Goal: Task Accomplishment & Management: Complete application form

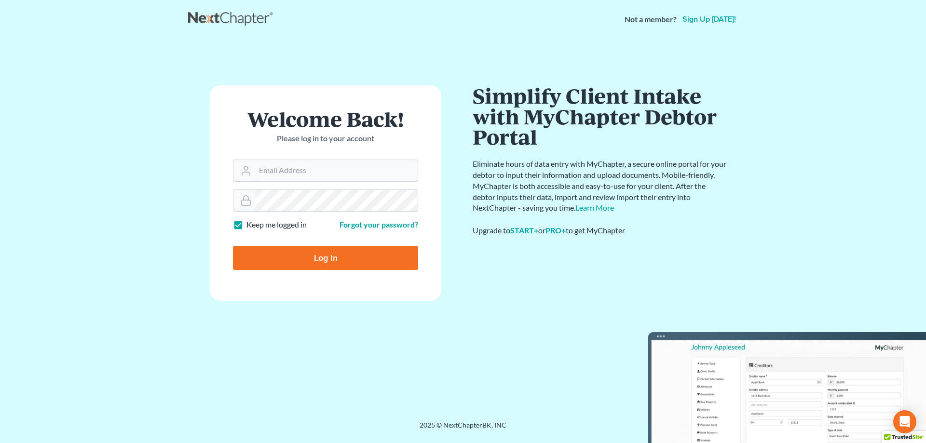
type input "[EMAIL_ADDRESS][DOMAIN_NAME]"
click at [303, 256] on input "Log In" at bounding box center [325, 258] width 185 height 24
type input "Thinking..."
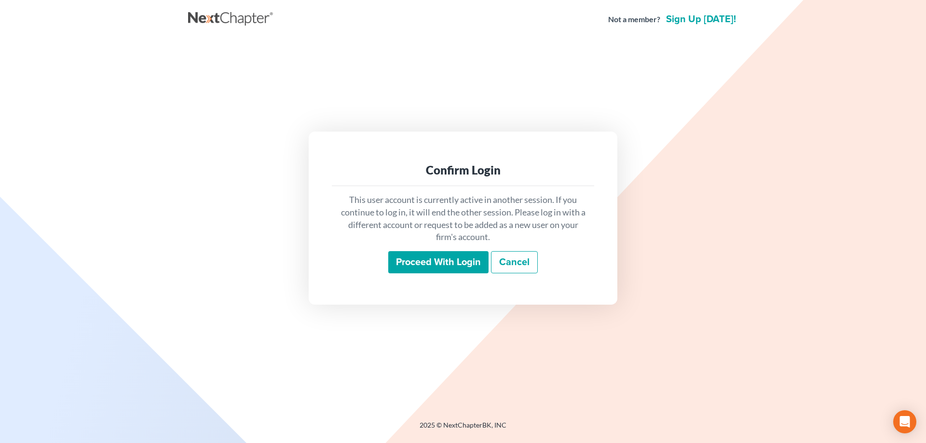
click at [426, 267] on input "Proceed with login" at bounding box center [438, 262] width 100 height 22
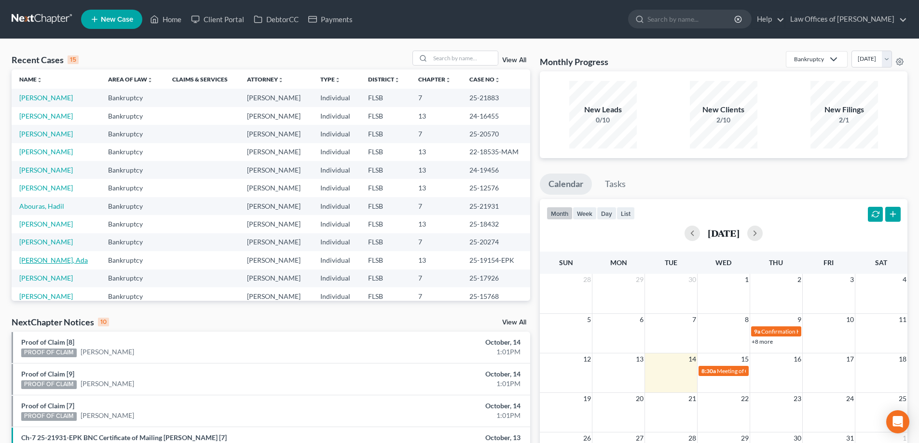
click at [41, 259] on link "[PERSON_NAME], Ada" at bounding box center [53, 260] width 68 height 8
select select "18"
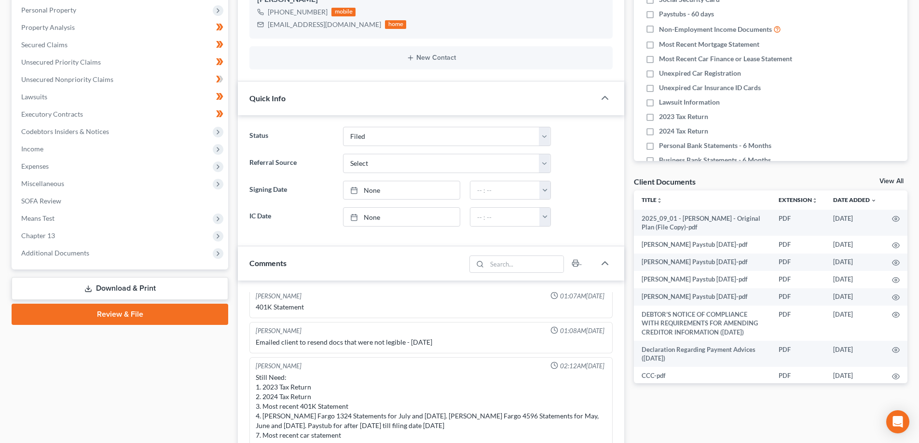
scroll to position [193, 0]
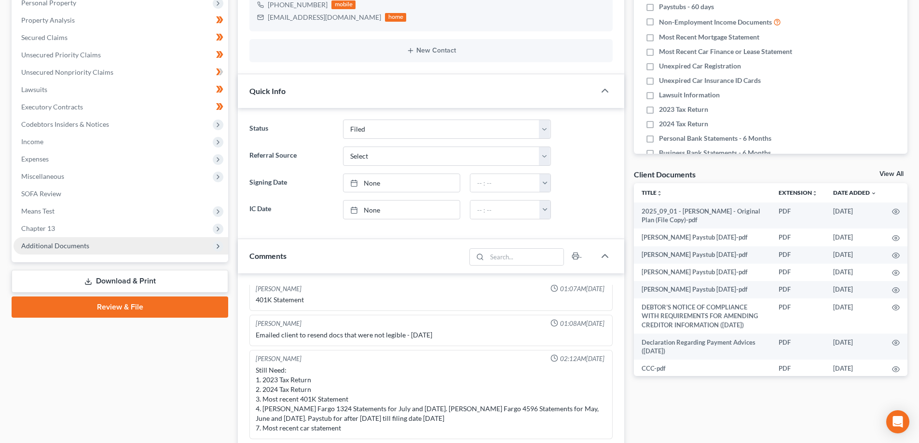
click at [63, 247] on span "Additional Documents" at bounding box center [55, 246] width 68 height 8
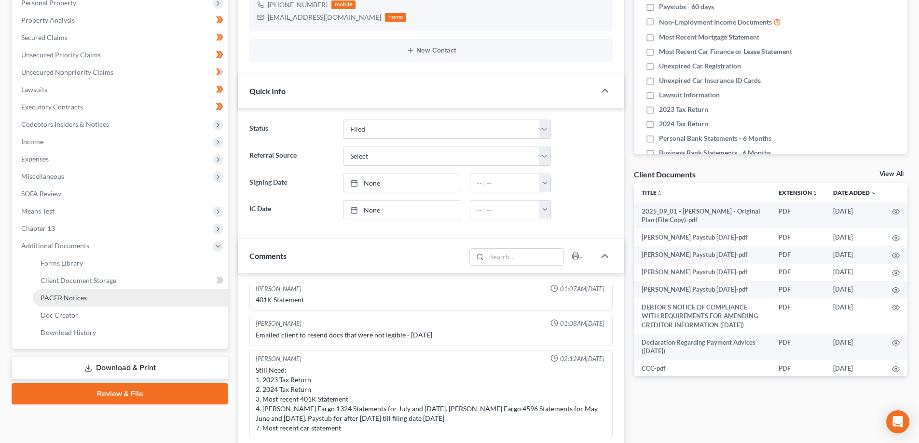
click at [68, 294] on span "PACER Notices" at bounding box center [64, 298] width 46 height 8
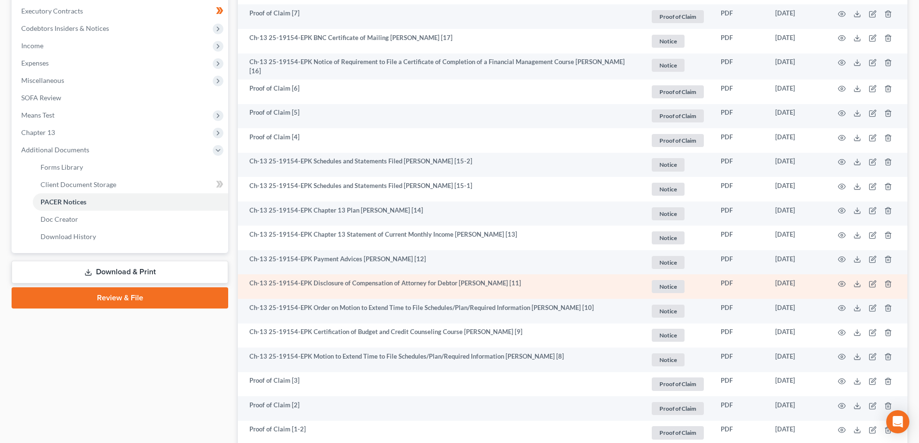
scroll to position [289, 0]
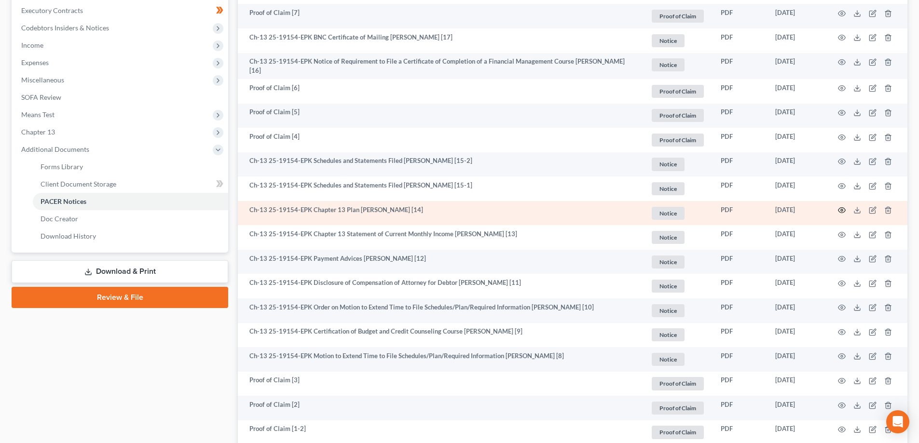
click at [840, 212] on icon "button" at bounding box center [842, 210] width 8 height 8
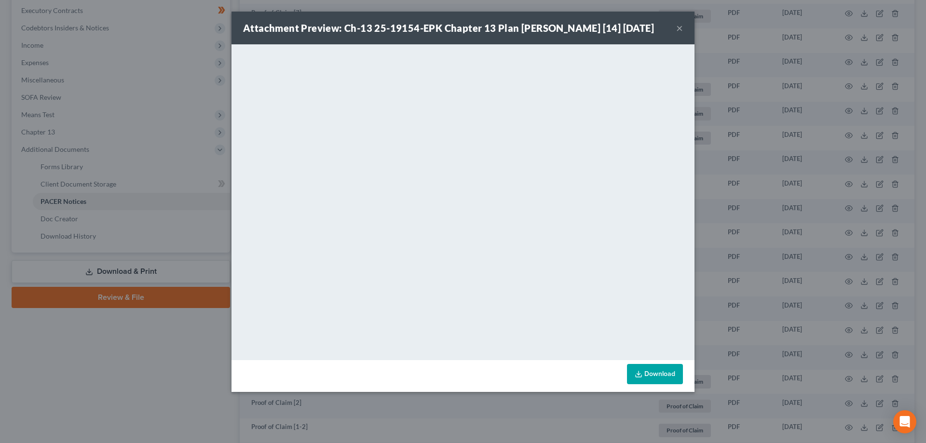
click at [679, 33] on button "×" at bounding box center [679, 28] width 7 height 12
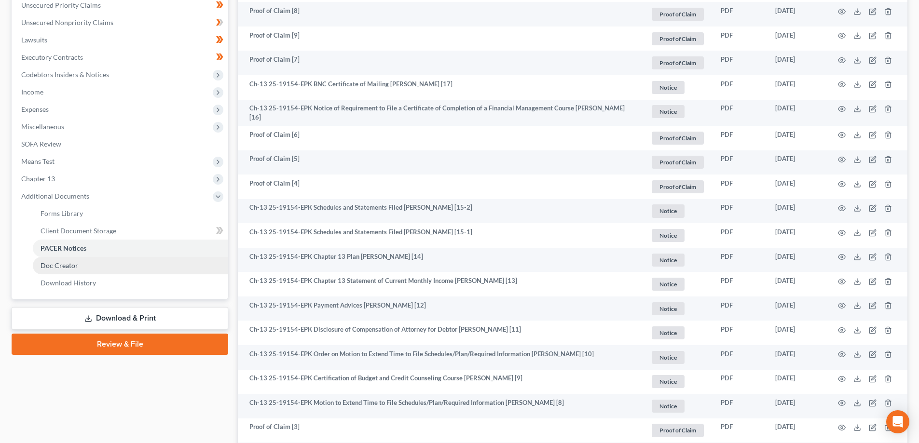
scroll to position [241, 0]
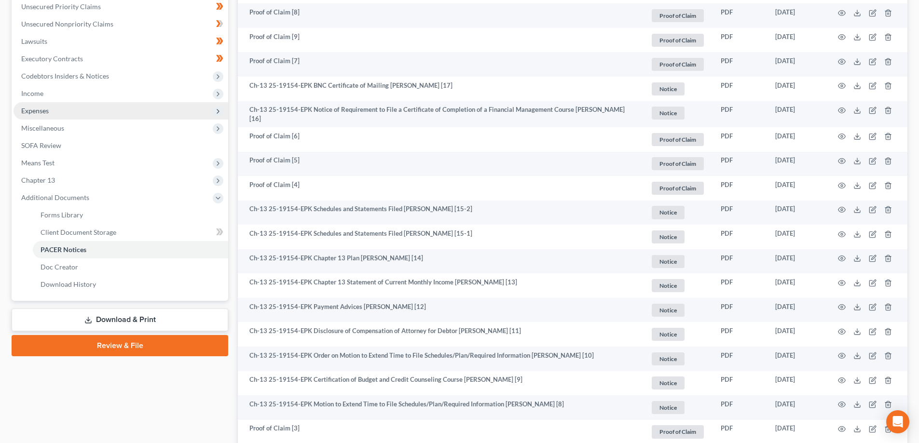
click at [41, 114] on span "Expenses" at bounding box center [34, 111] width 27 height 8
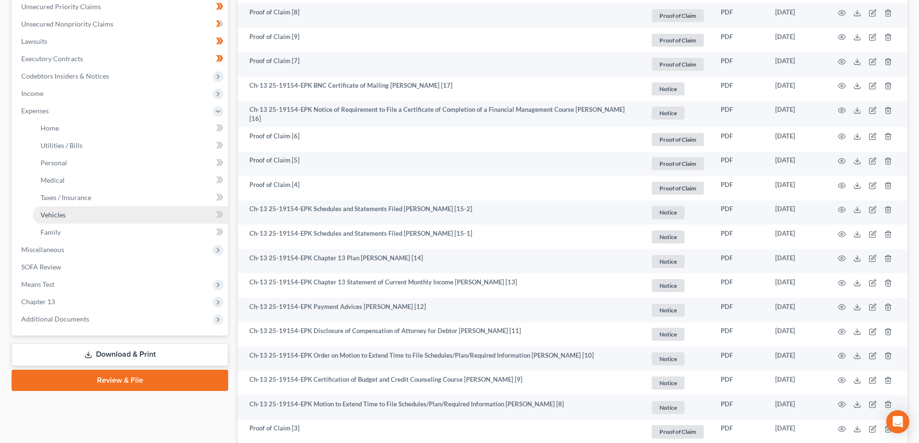
click at [60, 218] on span "Vehicles" at bounding box center [53, 215] width 25 height 8
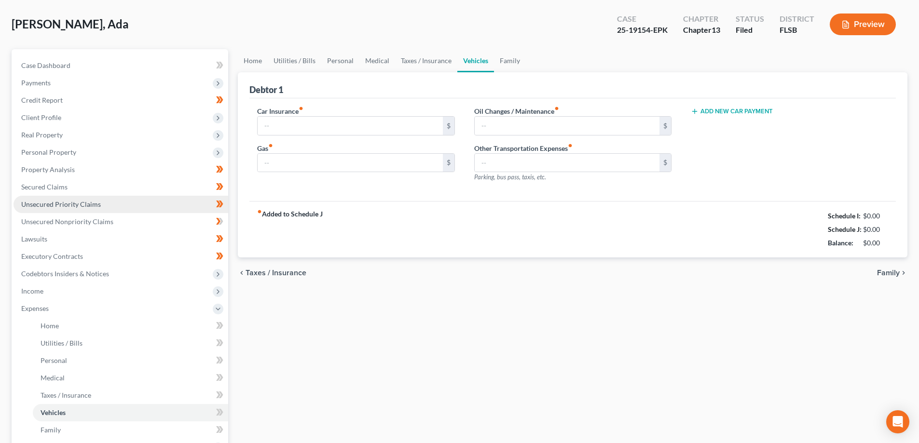
type input "130.00"
type input "120.00"
type input "30.00"
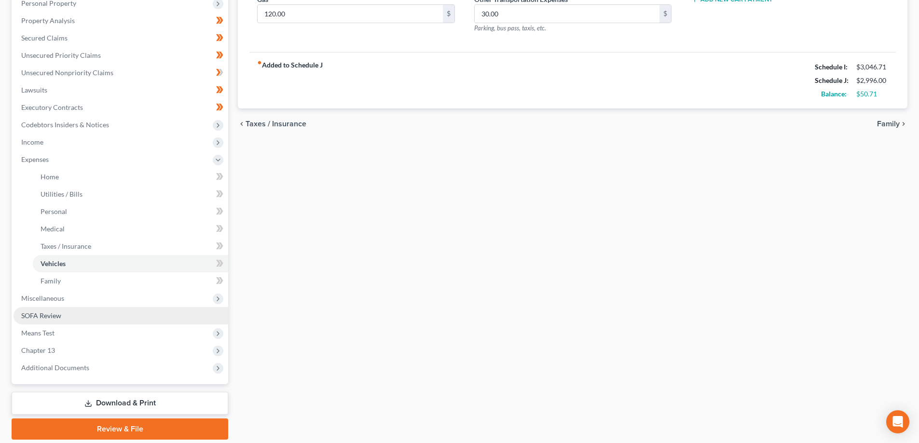
scroll to position [193, 0]
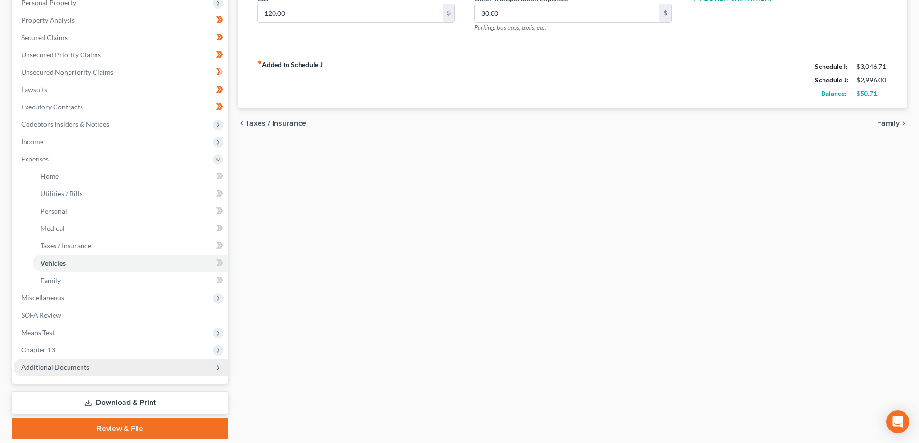
click at [43, 370] on span "Additional Documents" at bounding box center [55, 367] width 68 height 8
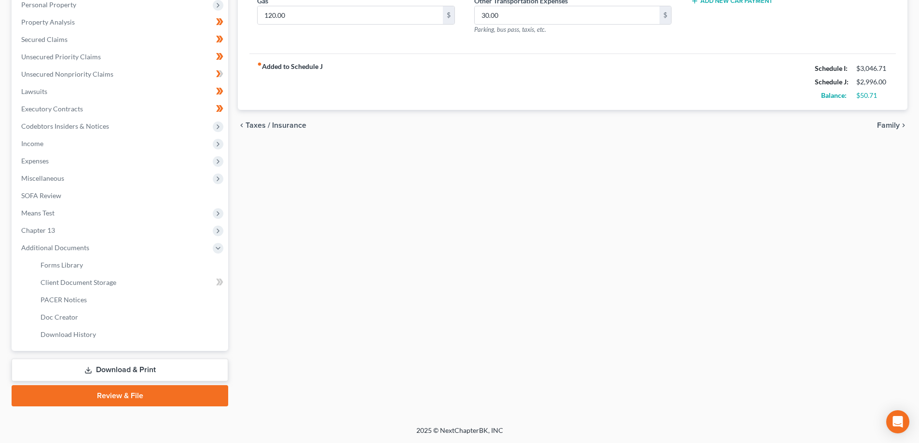
scroll to position [191, 0]
click at [97, 283] on span "Client Document Storage" at bounding box center [79, 282] width 76 height 8
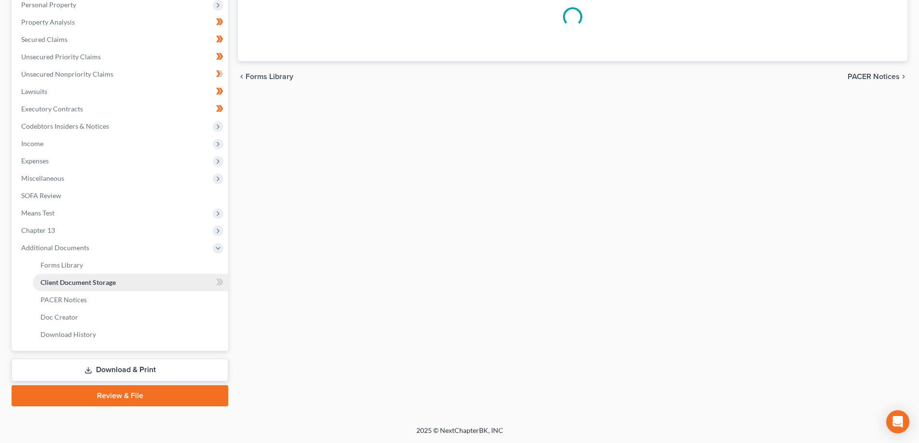
scroll to position [81, 0]
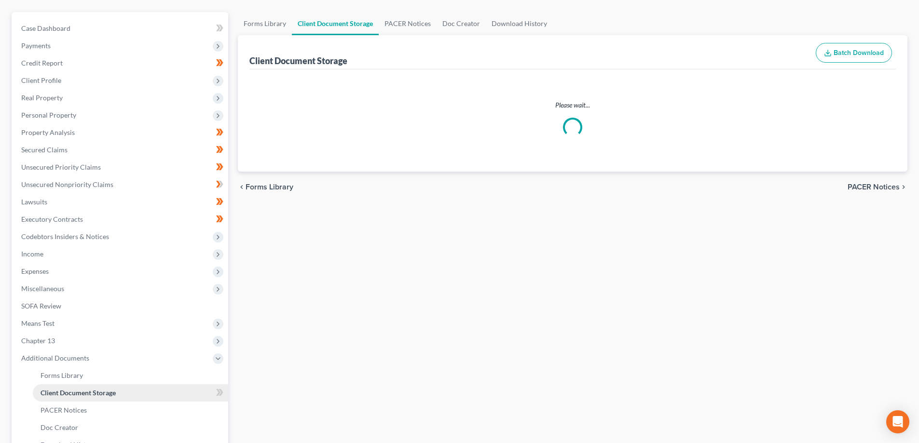
select select "9"
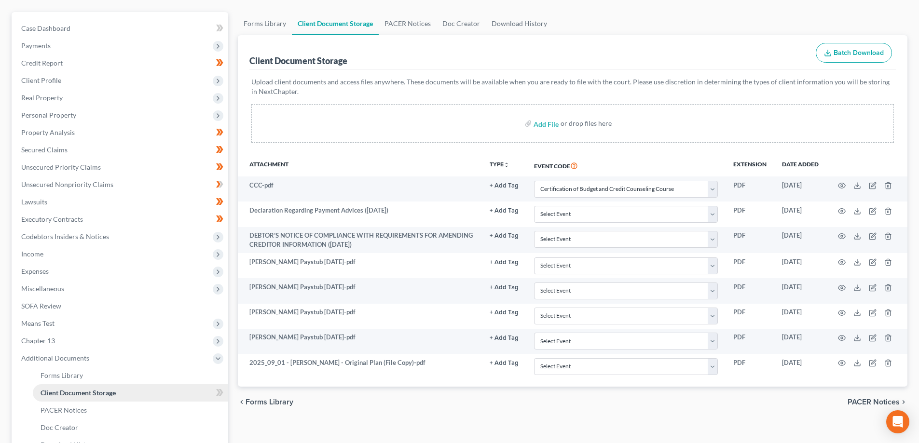
scroll to position [0, 0]
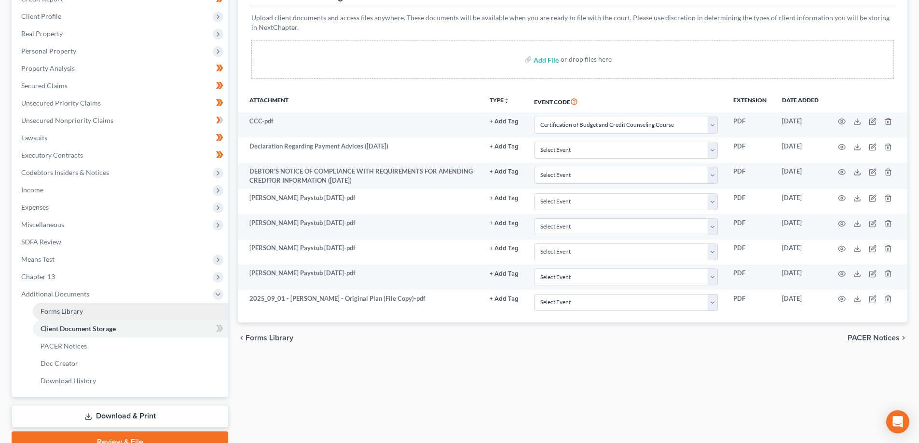
click at [62, 312] on span "Forms Library" at bounding box center [62, 311] width 42 height 8
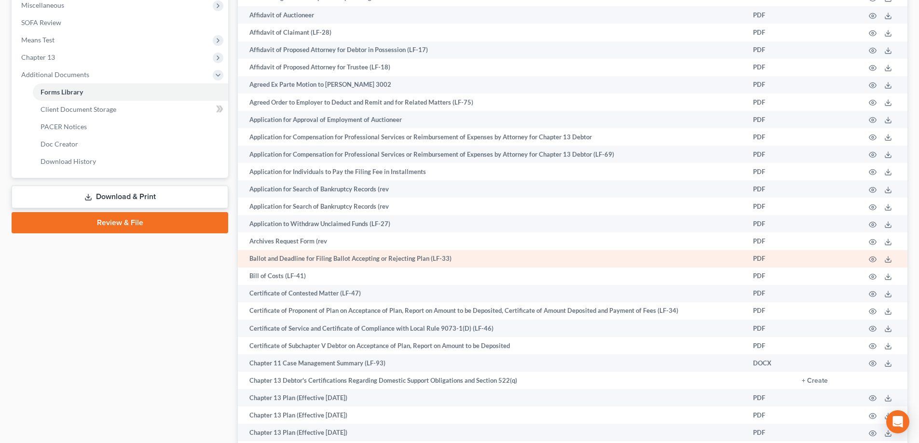
scroll to position [366, 0]
